Goal: Task Accomplishment & Management: Manage account settings

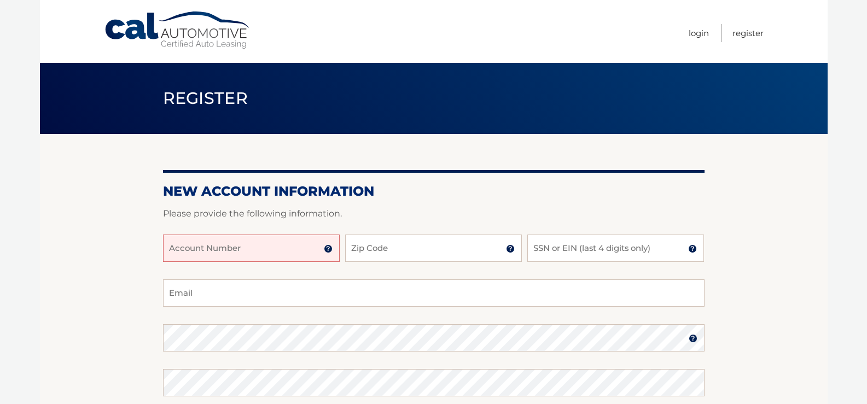
click at [262, 249] on input "Account Number" at bounding box center [251, 248] width 177 height 27
type input "44455973318"
click at [427, 242] on input "Zip Code" at bounding box center [433, 248] width 177 height 27
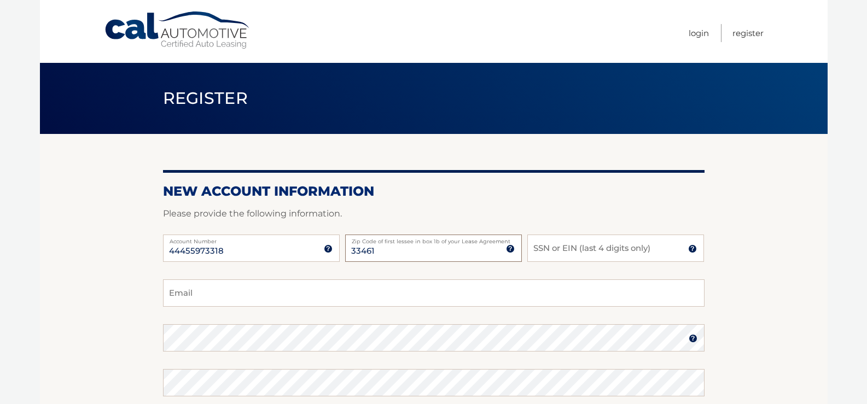
type input "33461"
click at [611, 251] on input "SSN or EIN (last 4 digits only)" at bounding box center [615, 248] width 177 height 27
type input "4694"
click at [512, 295] on input "Email" at bounding box center [434, 293] width 542 height 27
type input "adonysus@gmail.com"
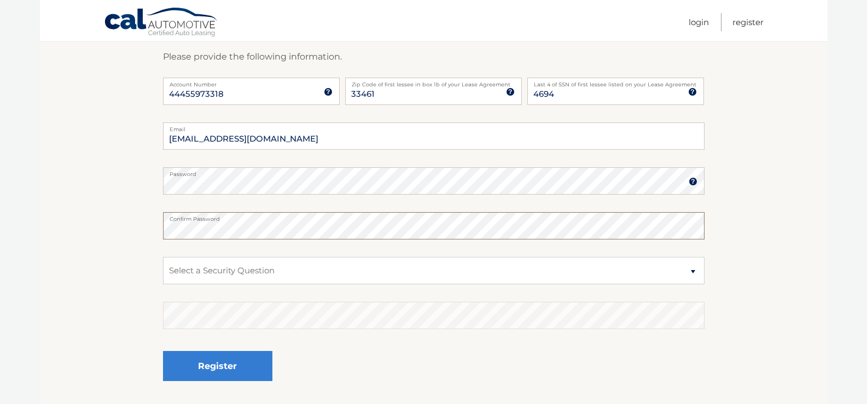
scroll to position [164, 0]
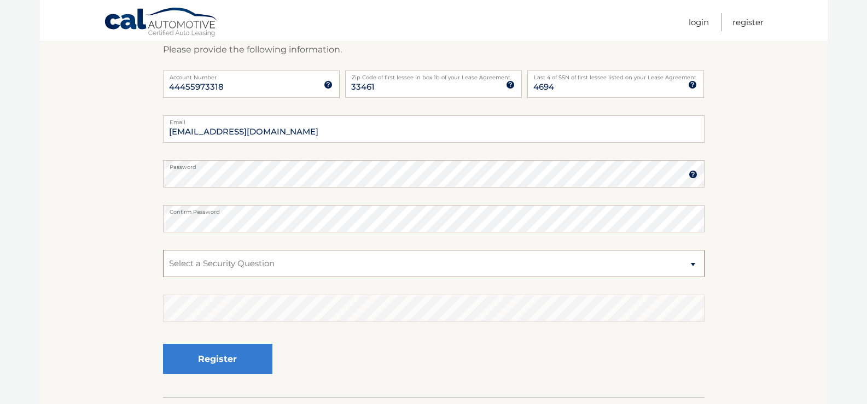
click at [502, 270] on select "Select a Security Question What was the name of your elementary school? What is…" at bounding box center [434, 263] width 542 height 27
select select "4"
click at [163, 250] on select "Select a Security Question What was the name of your elementary school? What is…" at bounding box center [434, 263] width 542 height 27
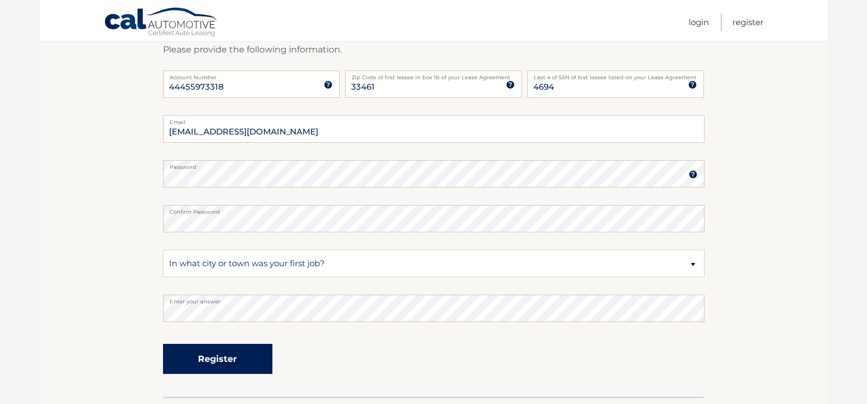
click at [219, 361] on button "Register" at bounding box center [217, 359] width 109 height 30
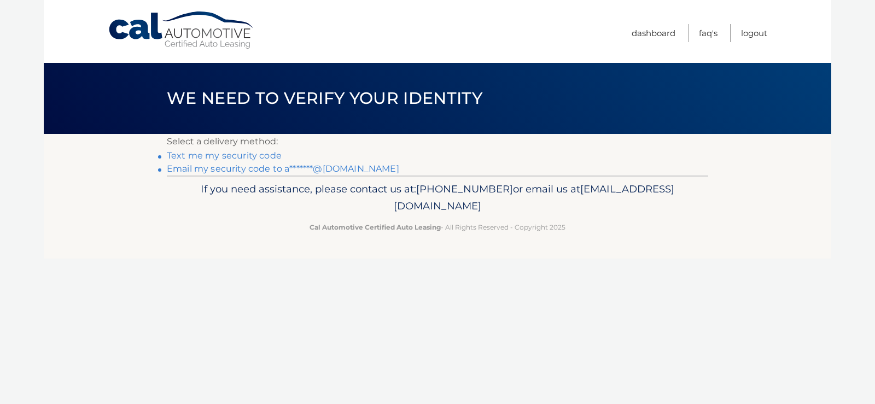
click at [257, 153] on link "Text me my security code" at bounding box center [224, 155] width 115 height 10
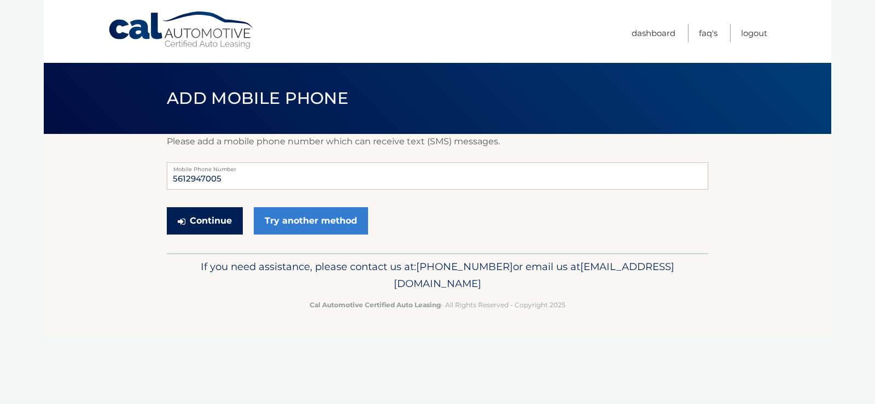
click at [215, 216] on button "Continue" at bounding box center [205, 220] width 76 height 27
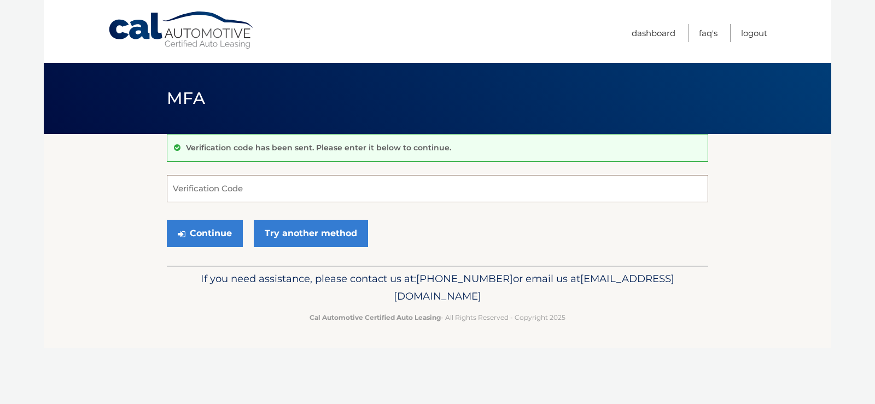
click at [389, 177] on input "Verification Code" at bounding box center [438, 188] width 542 height 27
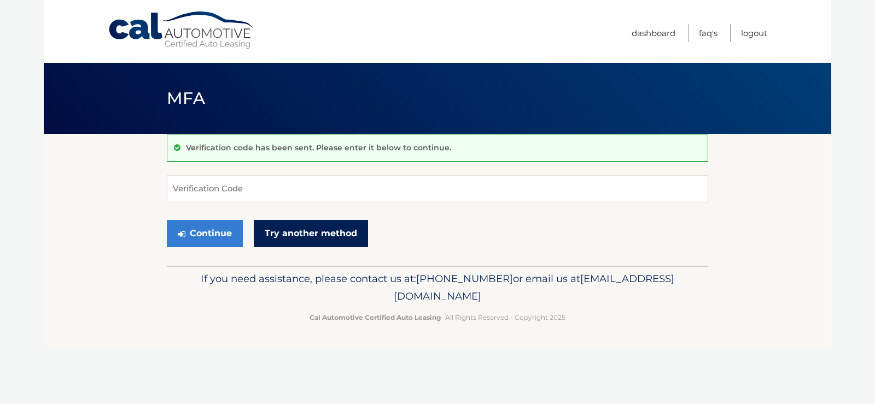
click at [322, 233] on link "Try another method" at bounding box center [311, 233] width 114 height 27
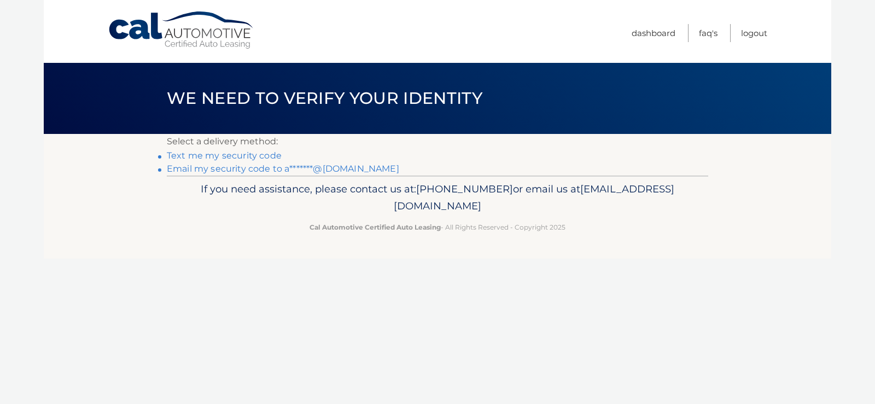
click at [247, 167] on link "Email my security code to a*******@[DOMAIN_NAME]" at bounding box center [283, 169] width 233 height 10
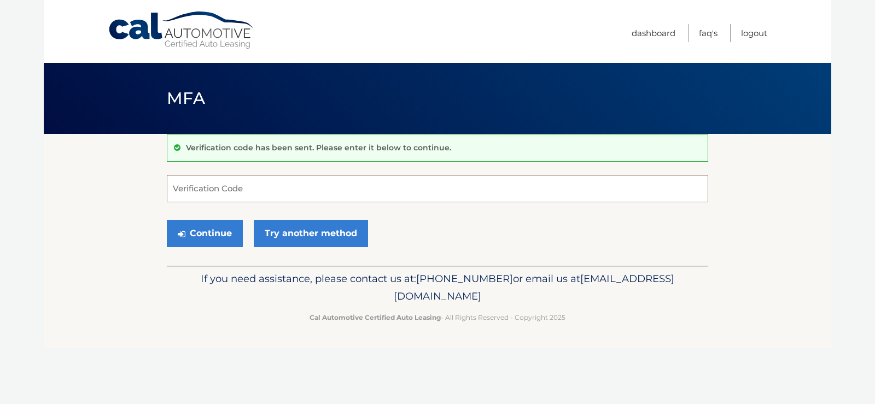
click at [249, 185] on input "Verification Code" at bounding box center [438, 188] width 542 height 27
type input "439551"
click at [200, 231] on button "Continue" at bounding box center [205, 233] width 76 height 27
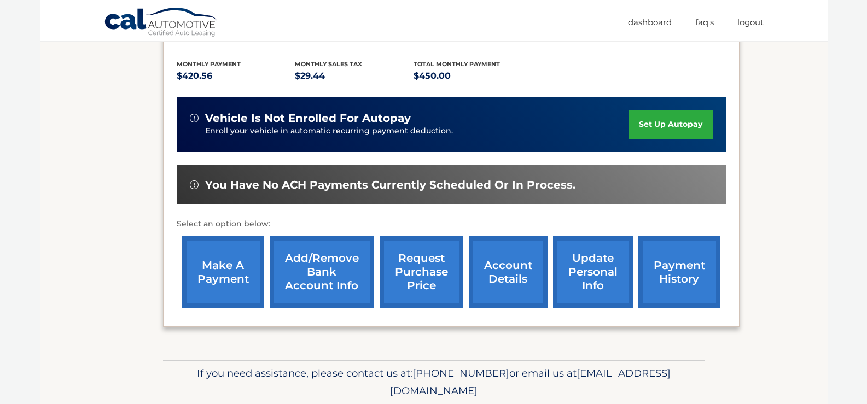
scroll to position [234, 0]
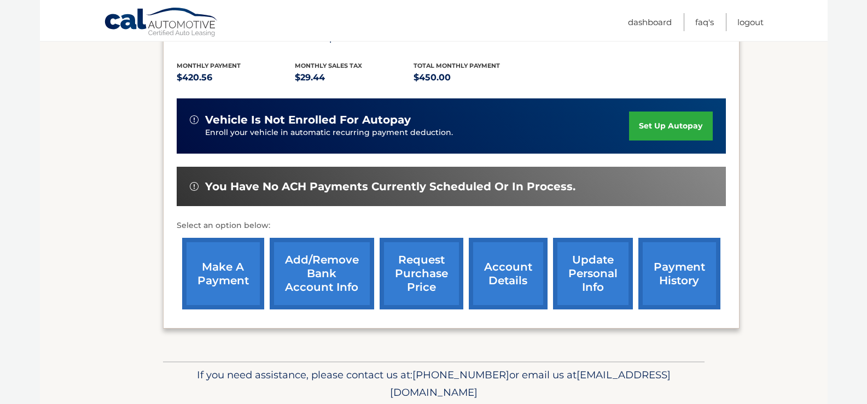
click at [665, 129] on link "set up autopay" at bounding box center [670, 126] width 83 height 29
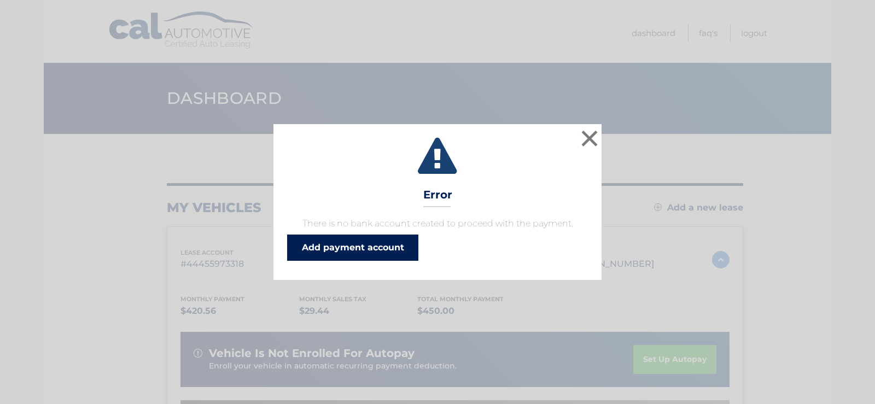
click at [337, 251] on link "Add payment account" at bounding box center [352, 248] width 131 height 26
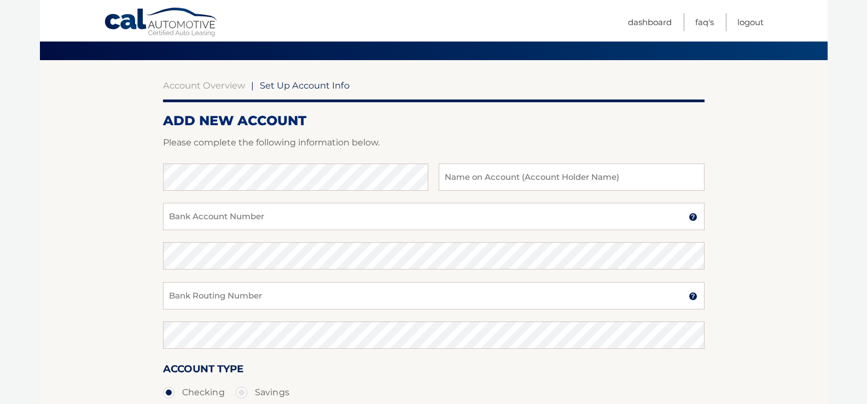
scroll to position [71, 0]
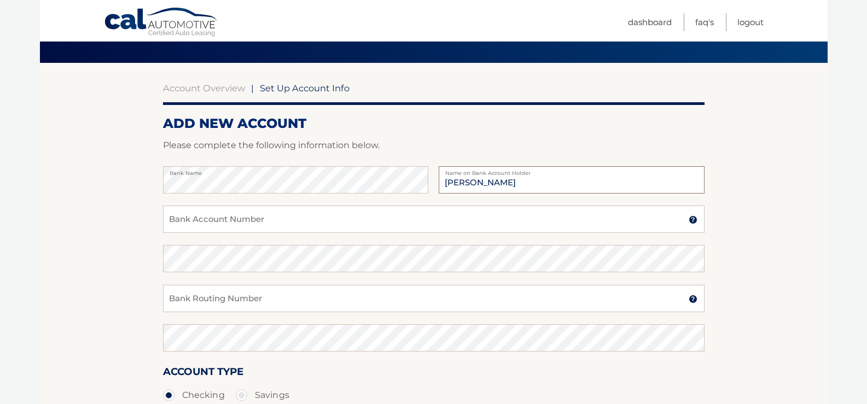
type input "[PERSON_NAME]"
click at [286, 218] on input "Bank Account Number" at bounding box center [434, 219] width 542 height 27
type input "898064364716"
click at [268, 299] on input "Bank Routing Number" at bounding box center [434, 298] width 542 height 27
type input "063000047"
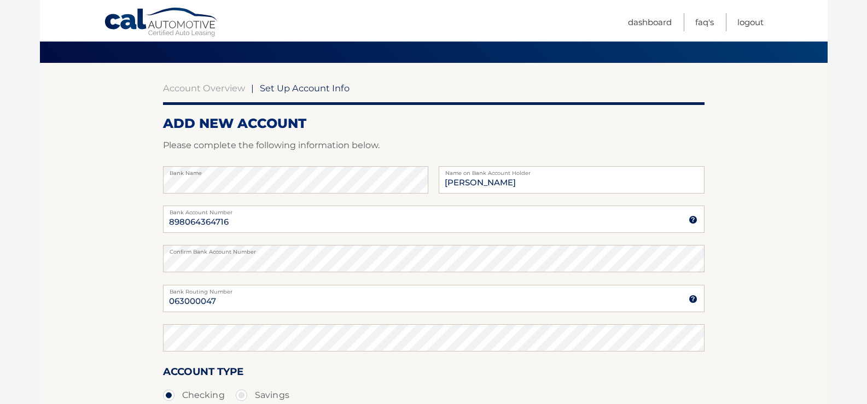
scroll to position [230, 0]
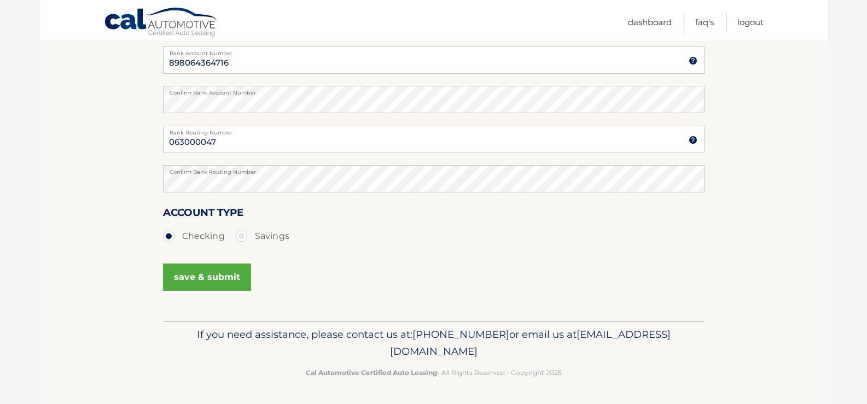
click at [198, 281] on button "save & submit" at bounding box center [207, 277] width 88 height 27
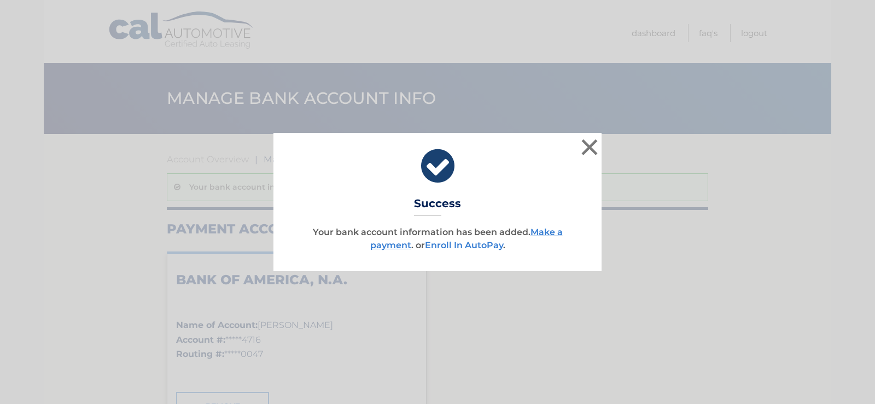
click at [479, 243] on link "Enroll In AutoPay" at bounding box center [464, 245] width 78 height 10
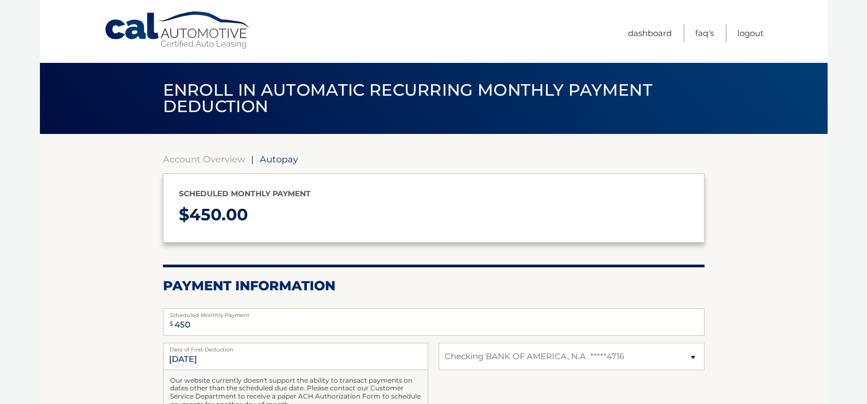
select select "MGUyZWRhNTctOTM5OS00OGU2LThlYzAtMmEyYWU0NjI3Yjdm"
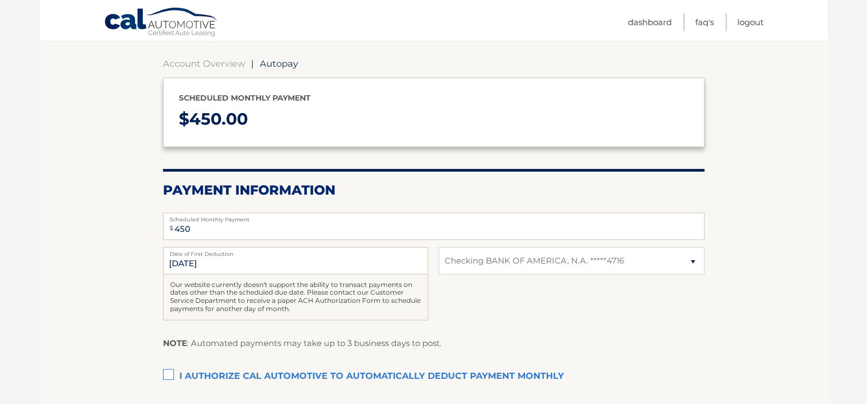
scroll to position [97, 0]
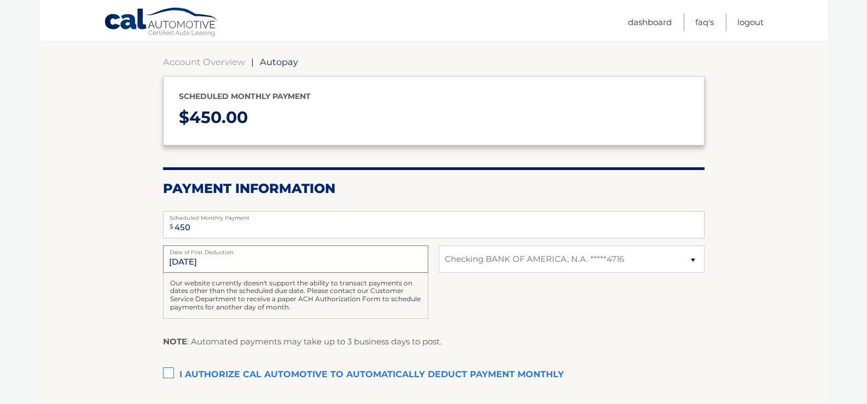
click at [184, 260] on input "8/12/2025" at bounding box center [295, 259] width 265 height 27
click at [166, 374] on label "I authorize cal automotive to automatically deduct payment monthly This checkbo…" at bounding box center [434, 375] width 542 height 22
click at [0, 0] on input "I authorize cal automotive to automatically deduct payment monthly This checkbo…" at bounding box center [0, 0] width 0 height 0
click at [170, 373] on label "I authorize cal automotive to automatically deduct payment monthly This checkbo…" at bounding box center [434, 375] width 542 height 22
click at [0, 0] on input "I authorize cal automotive to automatically deduct payment monthly This checkbo…" at bounding box center [0, 0] width 0 height 0
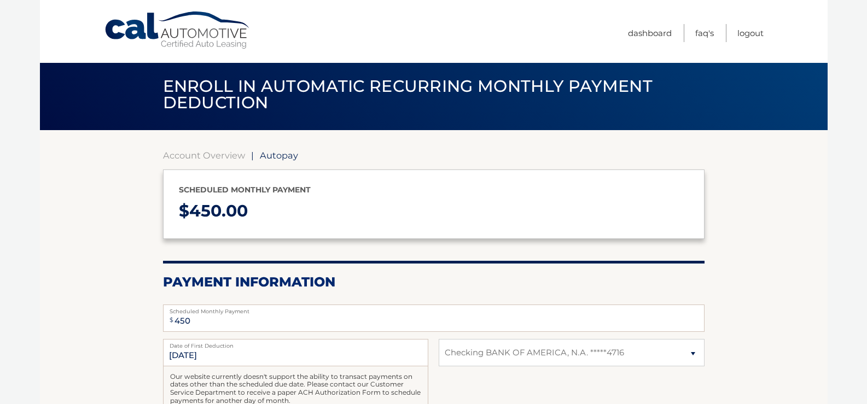
scroll to position [0, 0]
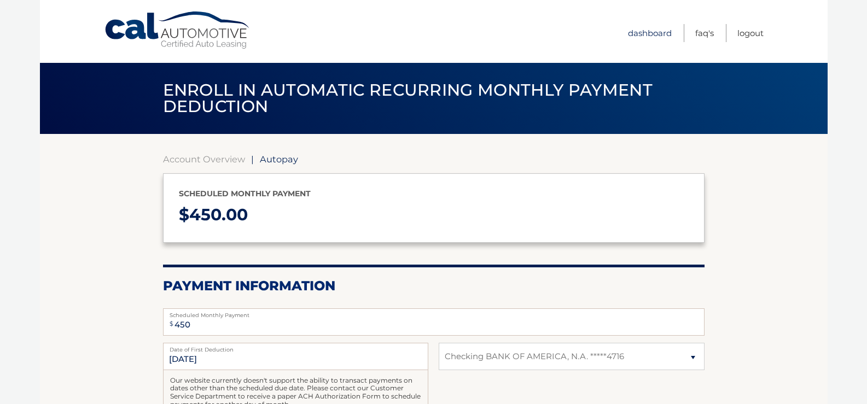
click at [641, 37] on link "Dashboard" at bounding box center [650, 33] width 44 height 18
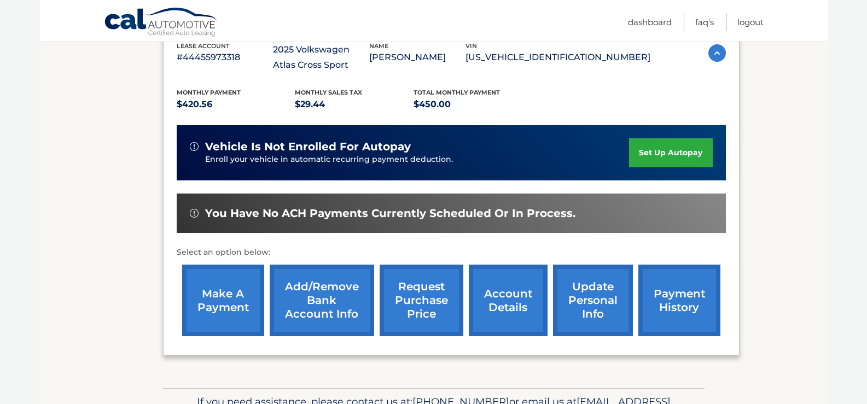
scroll to position [210, 0]
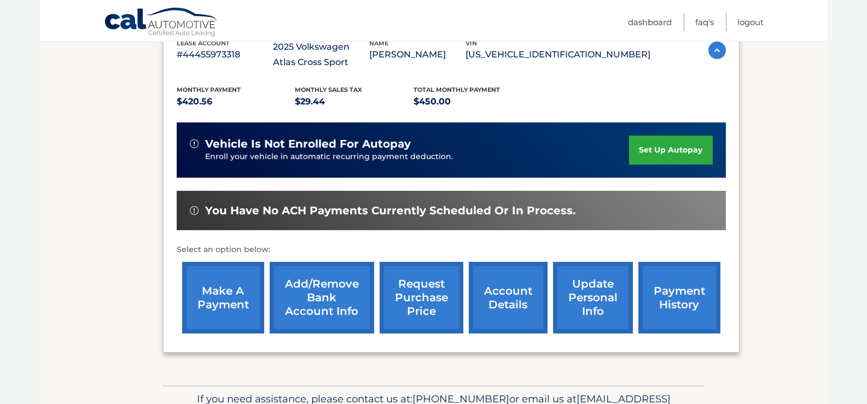
click at [208, 308] on link "make a payment" at bounding box center [223, 298] width 82 height 72
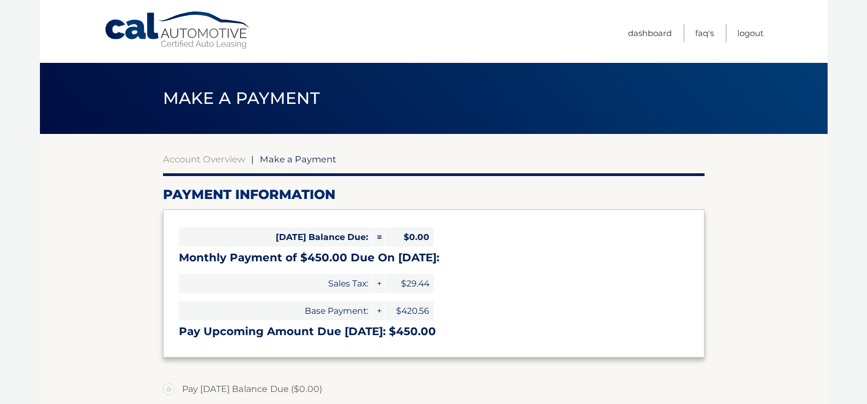
select select "MGUyZWRhNTctOTM5OS00OGU2LThlYzAtMmEyYWU0NjI3Yjdm"
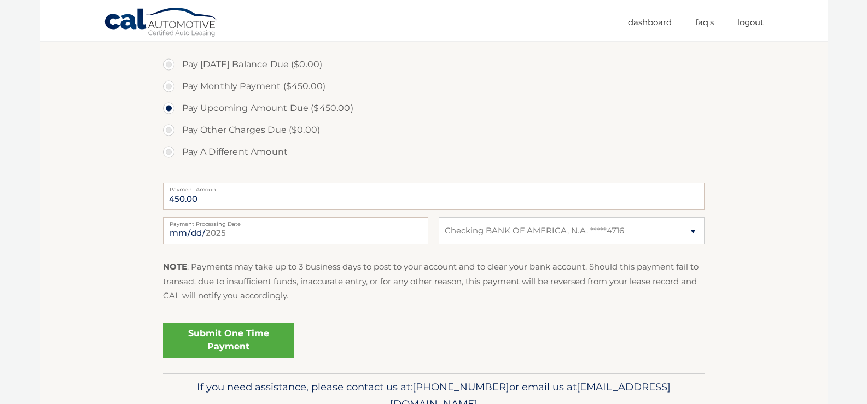
scroll to position [309, 0]
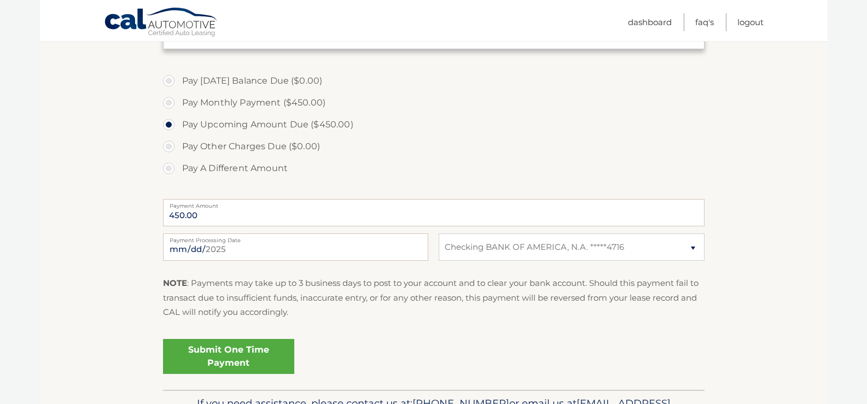
click at [605, 367] on div "Submit One Time Payment" at bounding box center [434, 354] width 542 height 39
click at [624, 346] on div "Submit One Time Payment" at bounding box center [434, 354] width 542 height 39
click at [658, 19] on link "Dashboard" at bounding box center [650, 22] width 44 height 18
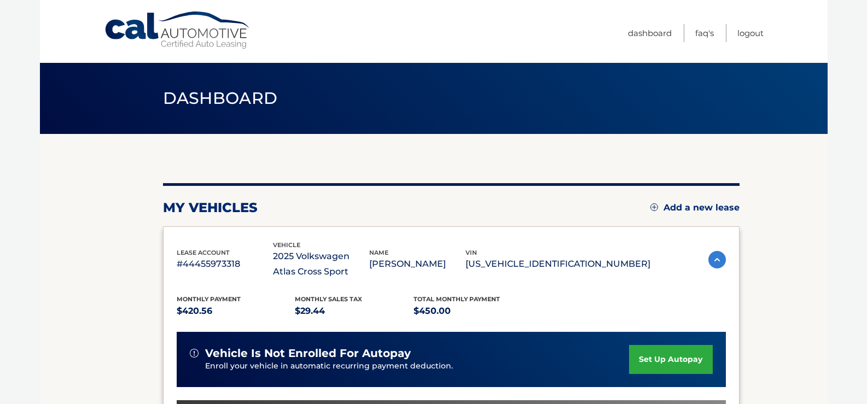
click at [676, 360] on link "set up autopay" at bounding box center [670, 359] width 83 height 29
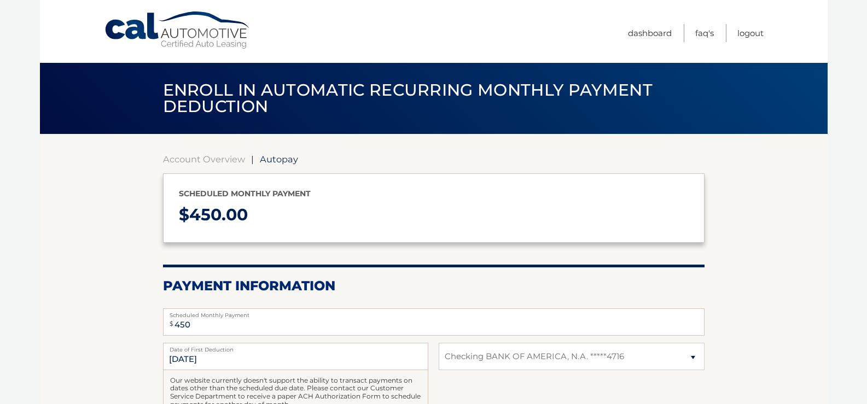
select select "MGUyZWRhNTctOTM5OS00OGU2LThlYzAtMmEyYWU0NjI3Yjdm"
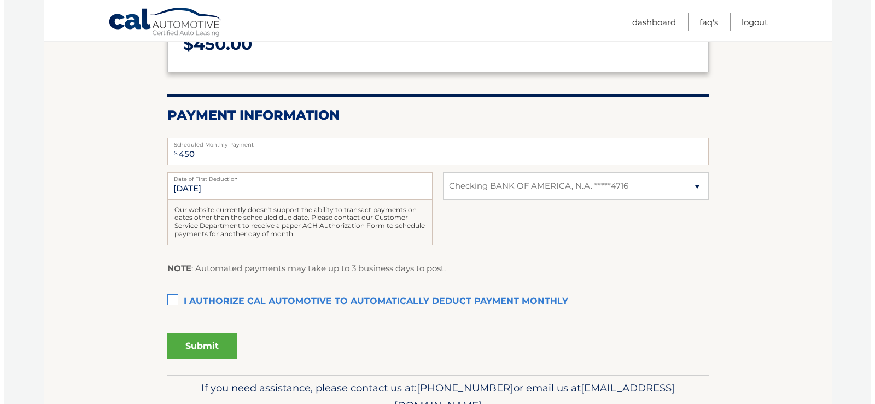
scroll to position [183, 0]
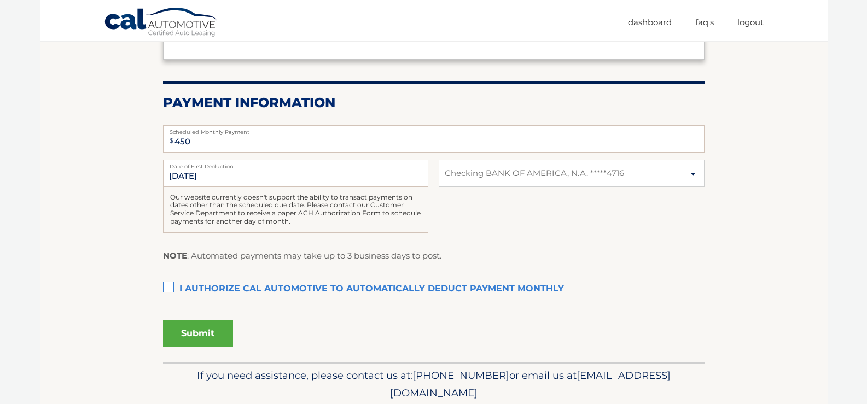
click at [174, 289] on label "I authorize cal automotive to automatically deduct payment monthly This checkbo…" at bounding box center [434, 289] width 542 height 22
click at [0, 0] on input "I authorize cal automotive to automatically deduct payment monthly This checkbo…" at bounding box center [0, 0] width 0 height 0
click at [200, 331] on button "Submit" at bounding box center [198, 334] width 70 height 26
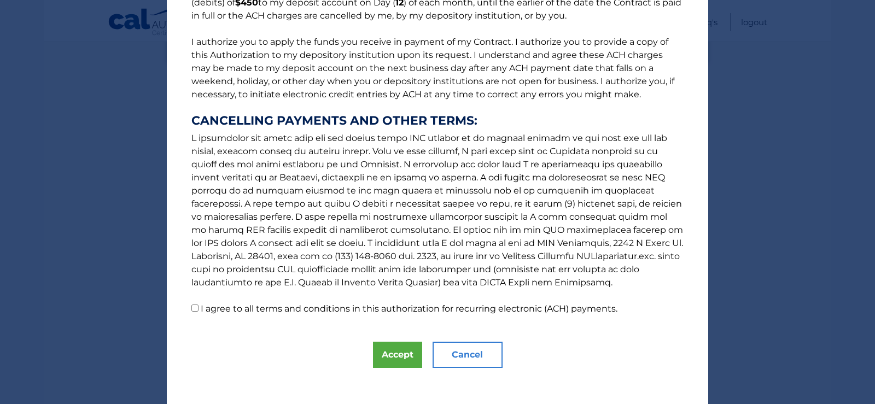
scroll to position [126, 0]
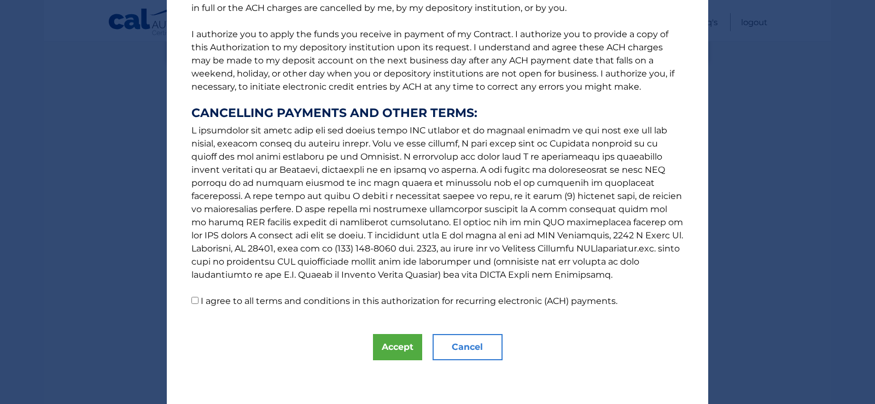
click at [192, 301] on input "I agree to all terms and conditions in this authorization for recurring electro…" at bounding box center [194, 300] width 7 height 7
checkbox input "true"
click at [393, 352] on button "Accept" at bounding box center [397, 347] width 49 height 26
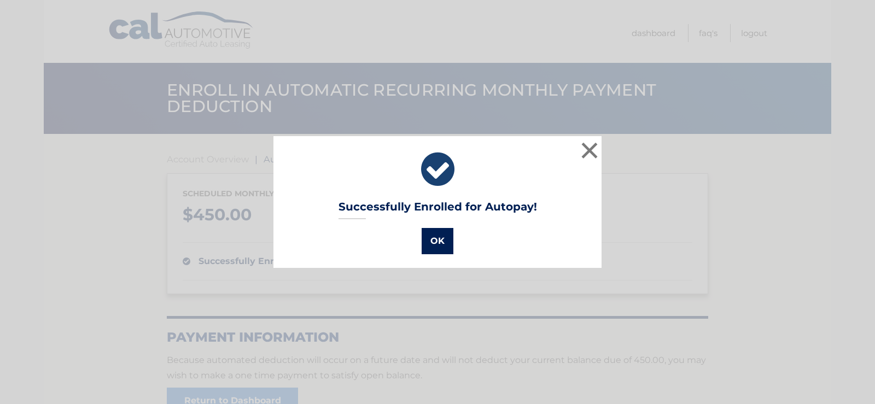
click at [431, 246] on button "OK" at bounding box center [438, 241] width 32 height 26
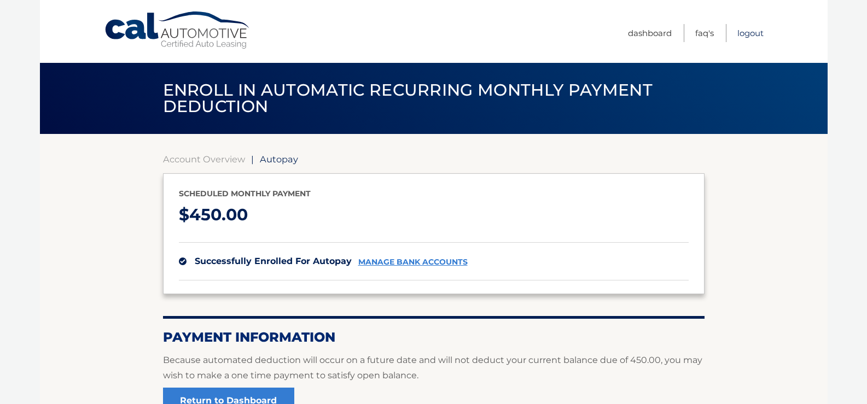
click at [755, 30] on link "Logout" at bounding box center [751, 33] width 26 height 18
